Goal: Use online tool/utility: Use online tool/utility

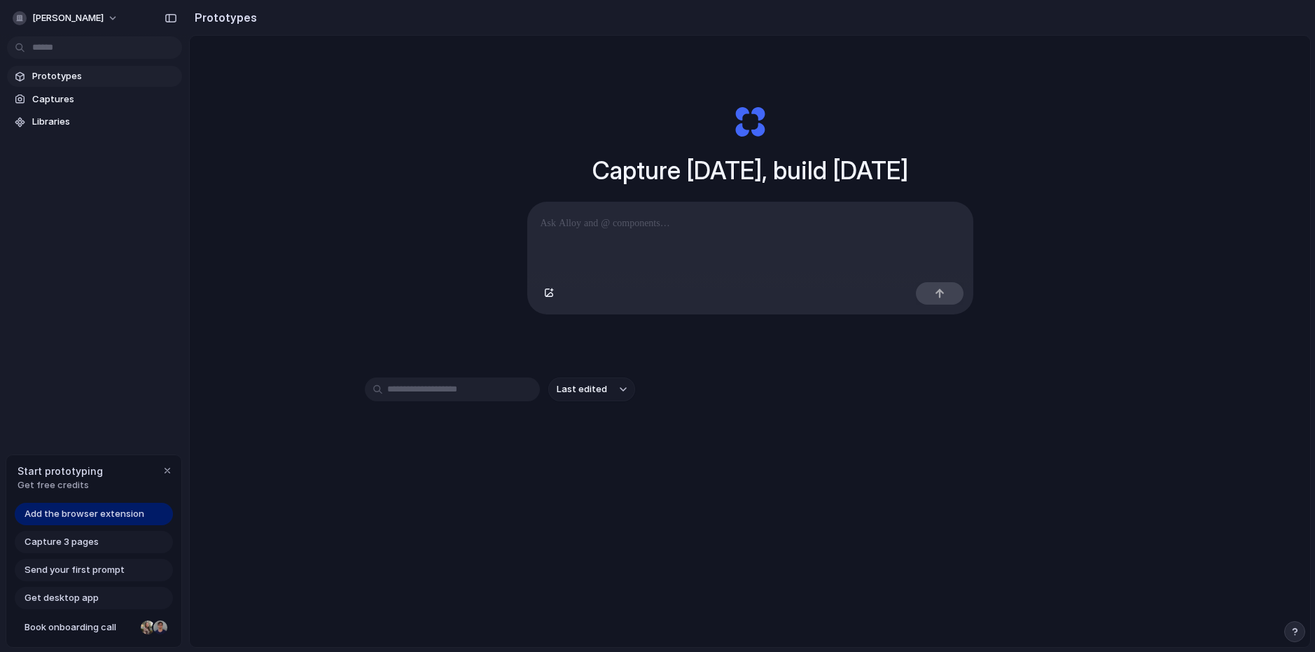
click at [407, 277] on div "Capture [DATE], build [DATE] Clone web app Clone screenshot Start from existing…" at bounding box center [750, 379] width 1121 height 686
click at [395, 321] on div "Capture [DATE], build [DATE] Clone web app Clone screenshot Start from existing…" at bounding box center [750, 379] width 1121 height 686
click at [663, 229] on p at bounding box center [751, 223] width 420 height 17
click at [710, 244] on div at bounding box center [750, 239] width 445 height 74
paste div
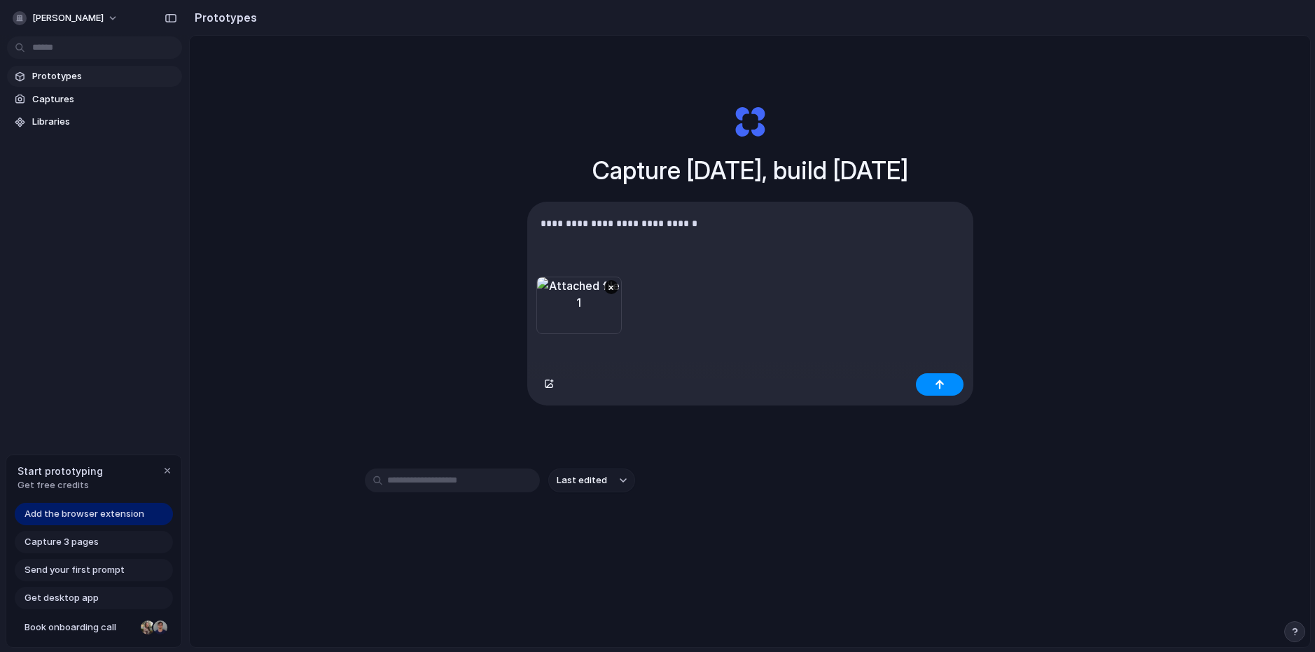
click at [943, 401] on div at bounding box center [750, 386] width 445 height 37
click at [945, 389] on button "button" at bounding box center [940, 384] width 48 height 22
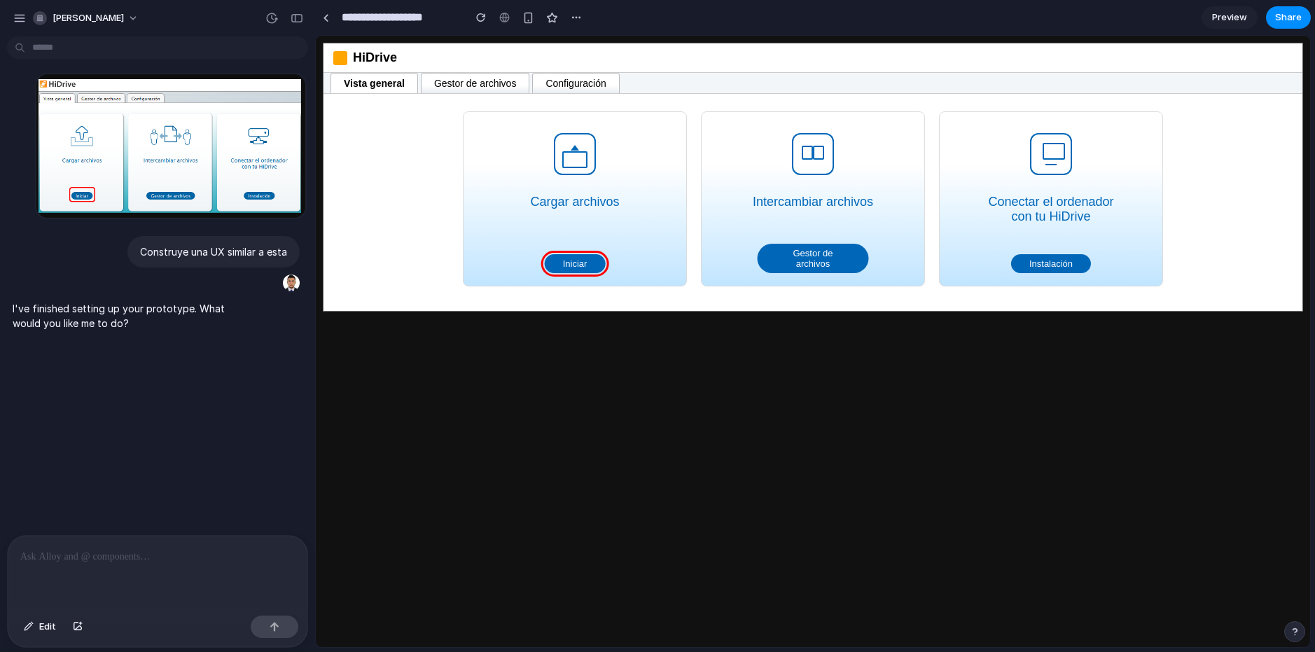
drag, startPoint x: 584, startPoint y: 257, endPoint x: 641, endPoint y: 258, distance: 56.7
click at [641, 258] on section "Cargar archivos Iniciar" at bounding box center [575, 198] width 224 height 175
click at [585, 269] on button "Iniciar" at bounding box center [575, 263] width 61 height 19
drag, startPoint x: 583, startPoint y: 158, endPoint x: 617, endPoint y: 163, distance: 34.0
click at [617, 163] on section "Cargar archivos Iniciar" at bounding box center [575, 198] width 224 height 175
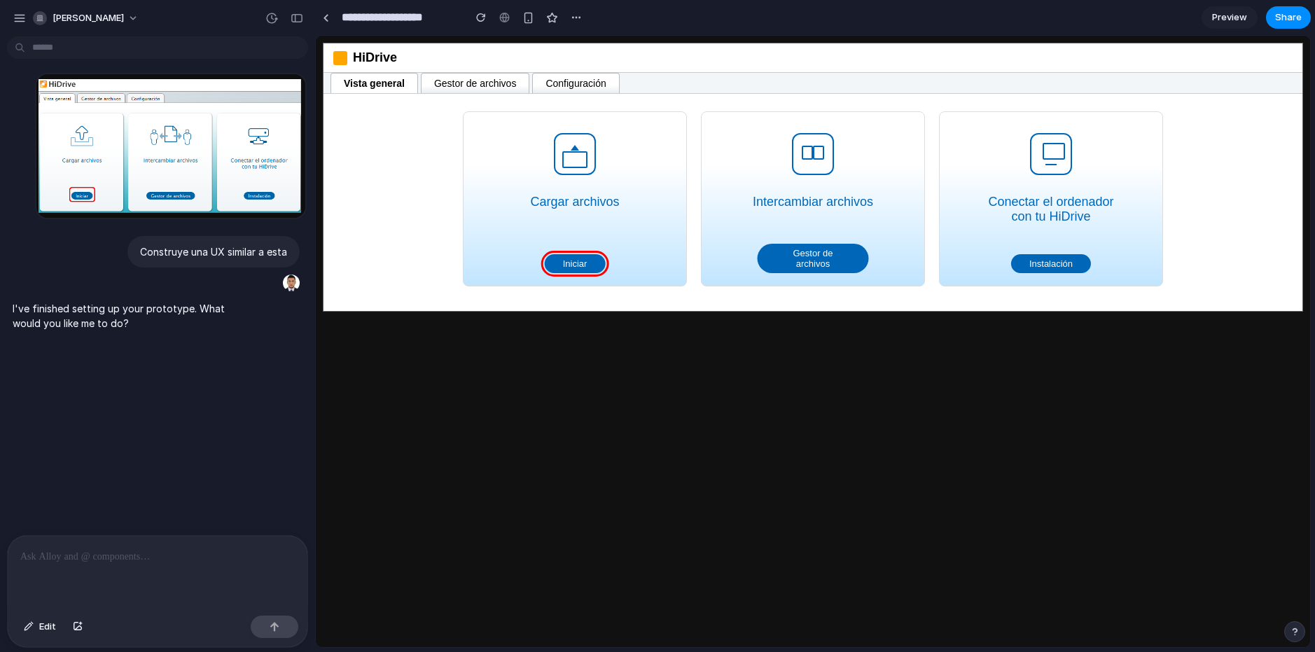
click at [602, 221] on section "Cargar archivos Iniciar" at bounding box center [575, 198] width 224 height 175
click at [625, 242] on section "Cargar archivos Iniciar" at bounding box center [575, 198] width 224 height 175
click at [623, 240] on section "Cargar archivos Iniciar" at bounding box center [575, 198] width 224 height 175
click at [568, 144] on div at bounding box center [575, 154] width 42 height 42
drag, startPoint x: 531, startPoint y: 133, endPoint x: 618, endPoint y: 192, distance: 104.9
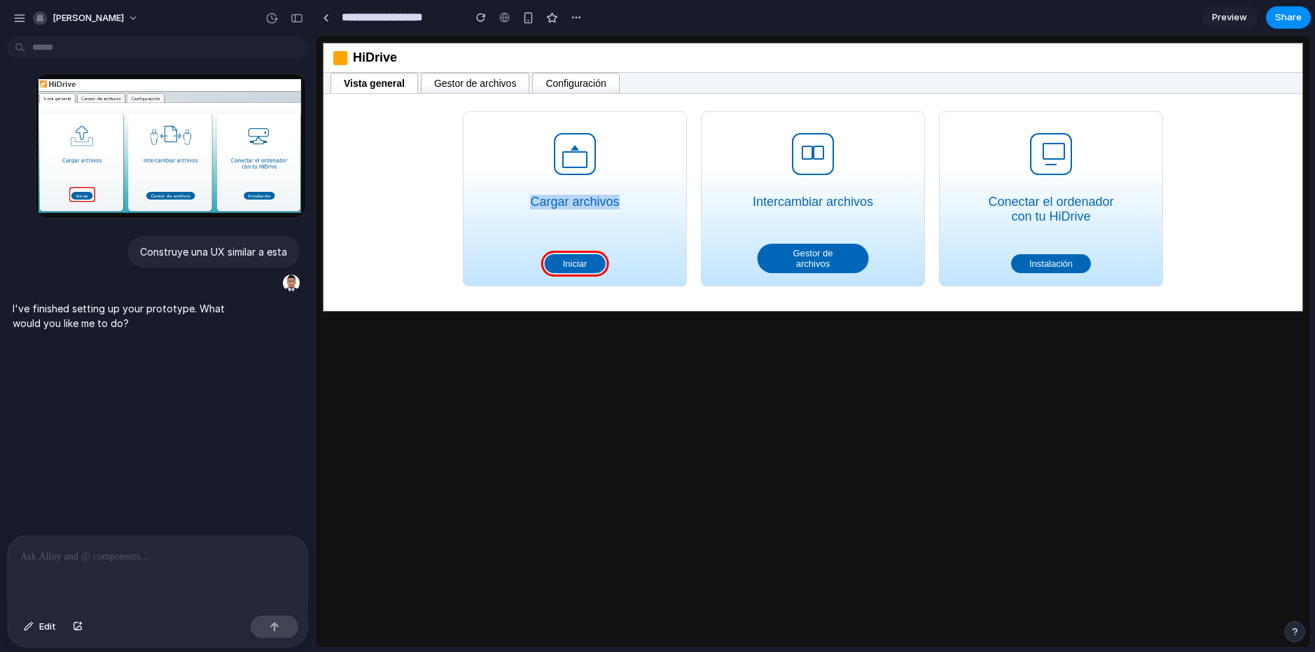
click at [618, 192] on section "Cargar archivos Iniciar" at bounding box center [575, 198] width 224 height 175
click at [652, 193] on section "Cargar archivos Iniciar" at bounding box center [575, 198] width 224 height 175
click at [757, 157] on section "Intercambiar archivos Gestor de archivos" at bounding box center [813, 198] width 224 height 175
drag, startPoint x: 824, startPoint y: 265, endPoint x: 838, endPoint y: 263, distance: 14.2
click at [837, 264] on button "Gestor de archivos" at bounding box center [813, 258] width 111 height 29
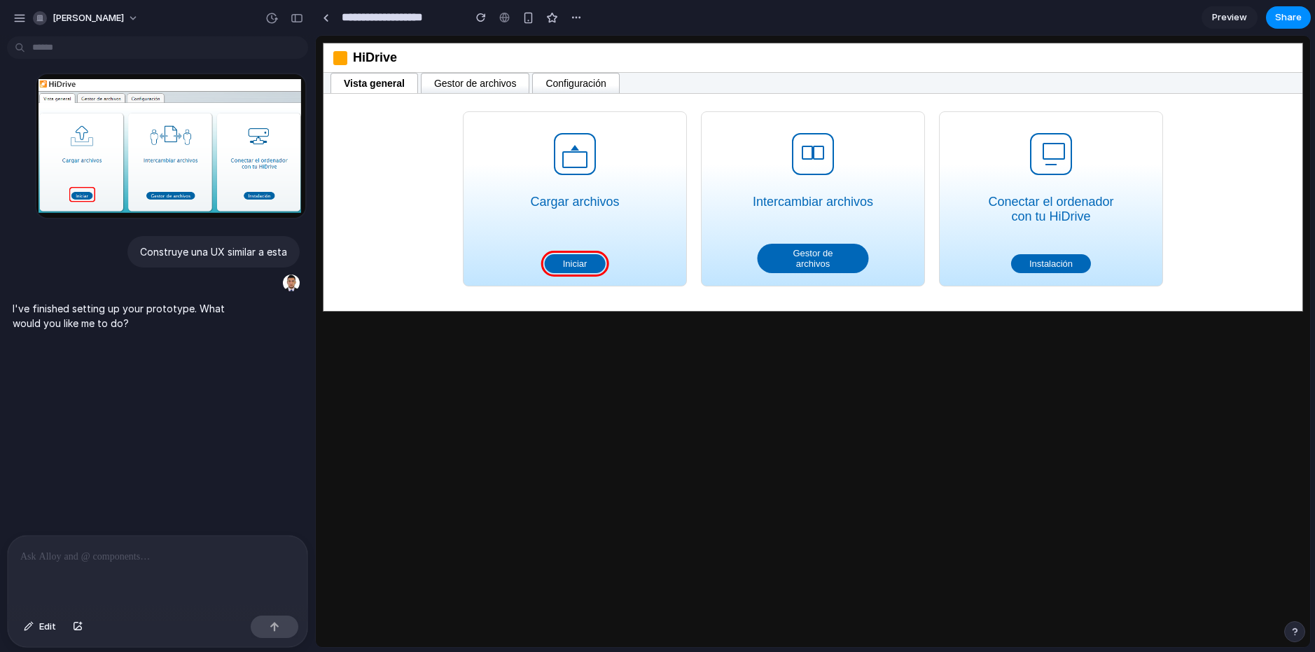
drag, startPoint x: 838, startPoint y: 263, endPoint x: 779, endPoint y: 355, distance: 109.0
click at [778, 319] on html "HiDrive Vista general Gestor de archivos Configuración Cargar archivos Iniciar …" at bounding box center [813, 177] width 995 height 283
click at [580, 21] on div "button" at bounding box center [576, 17] width 11 height 11
click at [608, 376] on div "Duplicate Delete" at bounding box center [657, 326] width 1315 height 652
click at [531, 319] on html "HiDrive Vista general Gestor de archivos Configuración Cargar archivos Iniciar …" at bounding box center [813, 177] width 995 height 283
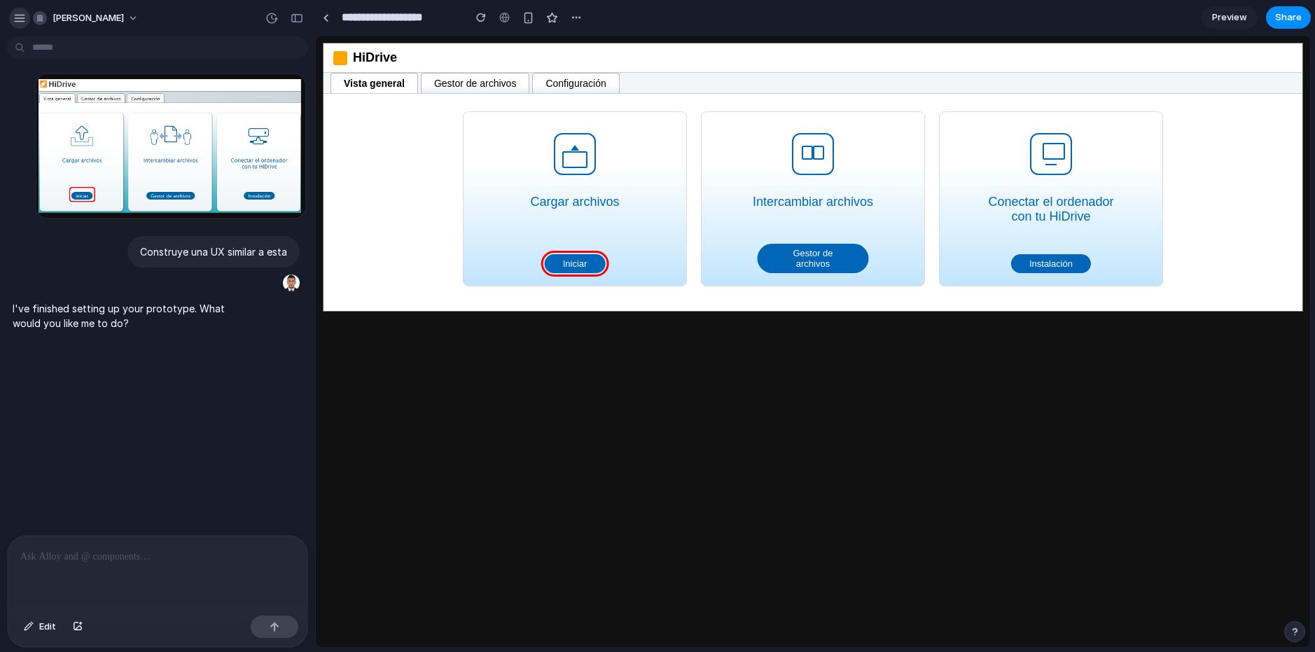
click at [15, 13] on div "button" at bounding box center [19, 18] width 13 height 13
click at [506, 319] on html "HiDrive Vista general Gestor de archivos Configuración Cargar archivos Iniciar …" at bounding box center [813, 177] width 995 height 283
click at [539, 319] on html "HiDrive Vista general Gestor de archivos Configuración Cargar archivos Iniciar …" at bounding box center [813, 177] width 995 height 283
